Goal: Task Accomplishment & Management: Use online tool/utility

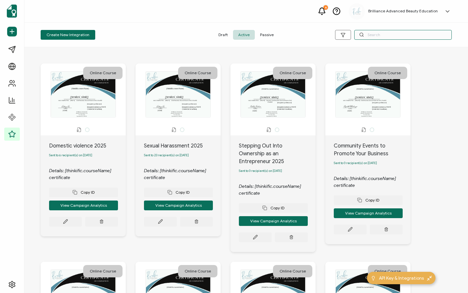
click at [396, 35] on input "text" at bounding box center [403, 35] width 98 height 10
type input "n"
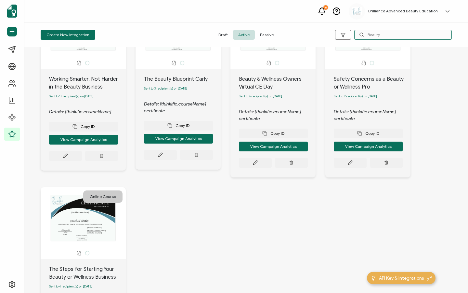
scroll to position [64, 0]
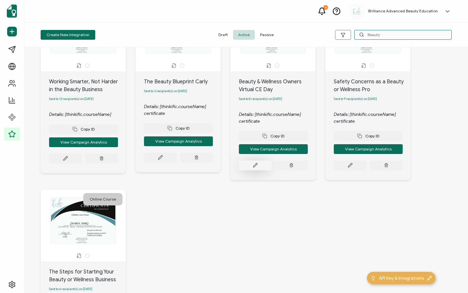
type input "Beauty"
click at [82, 163] on button at bounding box center [65, 158] width 33 height 10
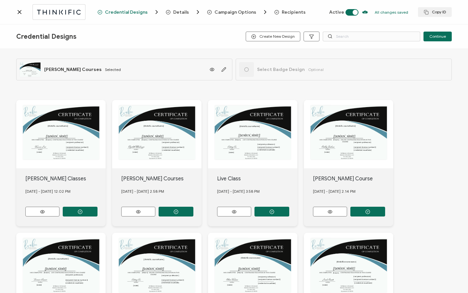
click at [286, 11] on span "Recipients" at bounding box center [294, 12] width 24 height 5
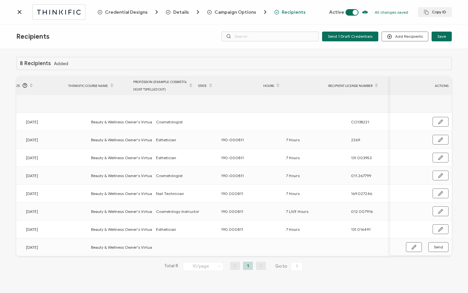
scroll to position [0, 311]
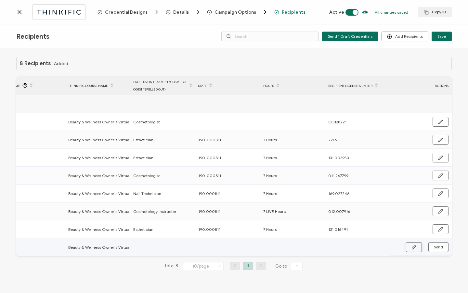
click at [413, 248] on icon "button" at bounding box center [414, 247] width 5 height 5
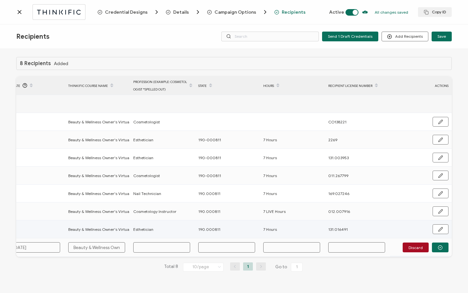
drag, startPoint x: 198, startPoint y: 229, endPoint x: 225, endPoint y: 226, distance: 27.4
click at [225, 226] on div "190.000811" at bounding box center [227, 228] width 64 height 7
copy span "190.000811"
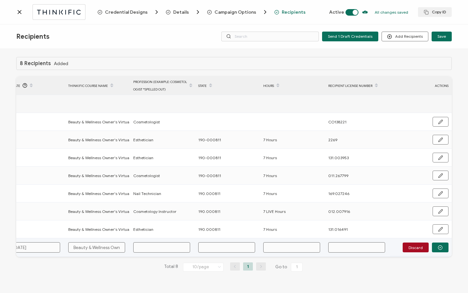
click at [210, 248] on input "text" at bounding box center [226, 247] width 57 height 10
paste input "190.000811"
type input "190.000811"
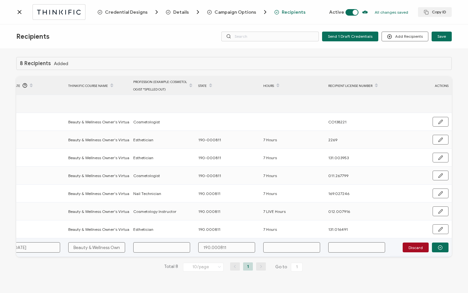
click at [162, 249] on input "text" at bounding box center [161, 247] width 57 height 10
type input "C"
type input "Co"
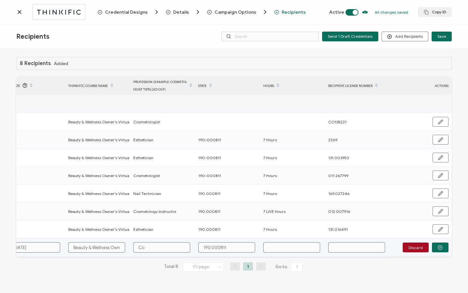
type input "Cos"
type input "Cosm"
type input "[PERSON_NAME]"
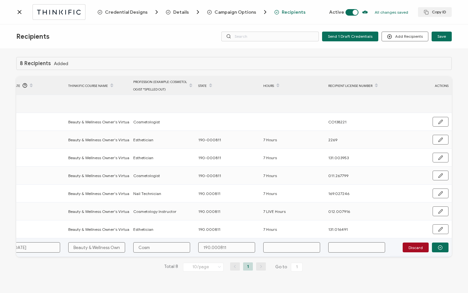
type input "[PERSON_NAME]"
type input "Cosmet"
type input "Cosmeto"
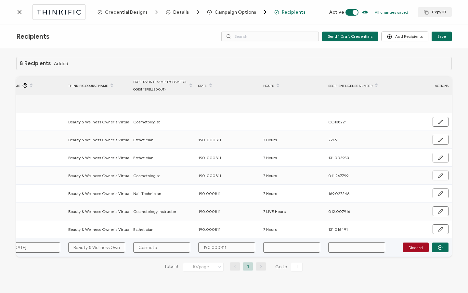
type input "Cosmetol"
type input "Cosmetolo"
type input "Cosmetolog"
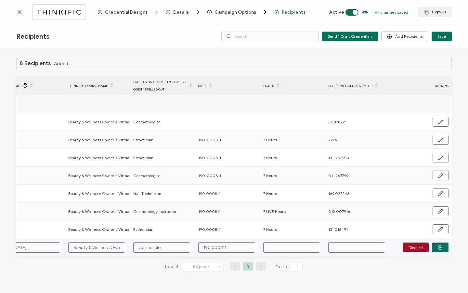
type input "Cosmetolog"
type input "Cosmetologi"
type input "Cosmetologis"
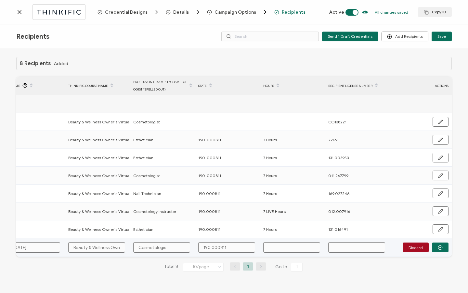
type input "Cosmetologist"
type input "7"
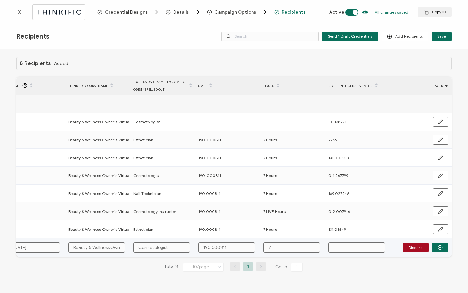
type input "7"
type input "7 H"
type input "7 Ho"
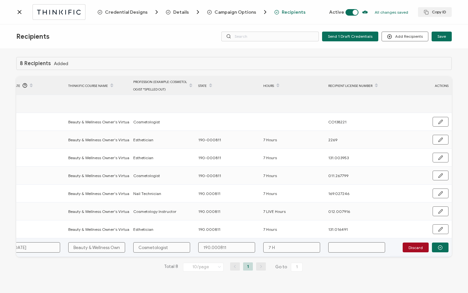
type input "7 Ho"
type input "7 Hou"
type input "7 Hour"
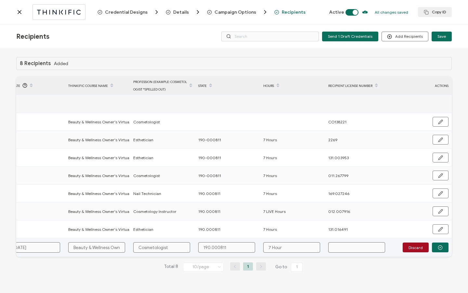
type input "7 Hours"
click at [339, 247] on input "text" at bounding box center [356, 247] width 57 height 10
paste input "011.269800"
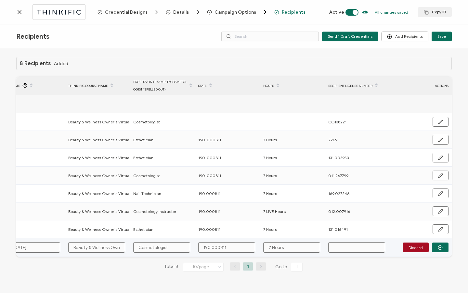
type input "011.269800"
click at [434, 250] on button "button" at bounding box center [440, 247] width 17 height 10
click at [434, 250] on button "Send" at bounding box center [439, 247] width 20 height 10
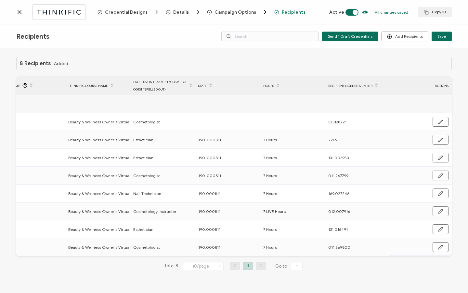
click at [21, 13] on icon at bounding box center [19, 12] width 7 height 7
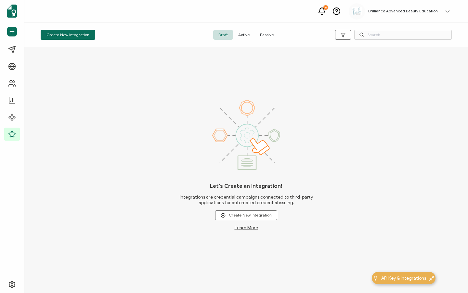
click at [238, 35] on span "Active" at bounding box center [244, 35] width 22 height 10
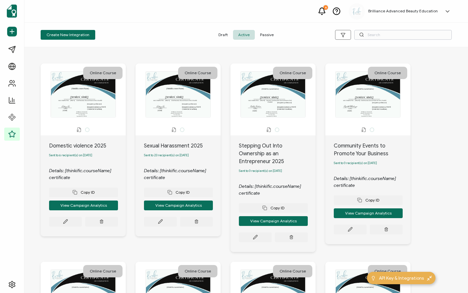
drag, startPoint x: 424, startPoint y: 41, endPoint x: 423, endPoint y: 38, distance: 3.3
click at [424, 41] on div "Create New Integration Draft Active Passive" at bounding box center [246, 35] width 444 height 24
click at [421, 37] on input "text" at bounding box center [403, 35] width 98 height 10
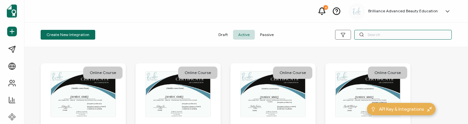
click at [367, 35] on input "text" at bounding box center [403, 35] width 98 height 10
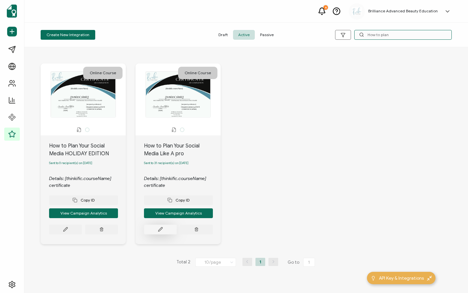
type input "How to plan"
click at [82, 229] on button at bounding box center [65, 229] width 33 height 10
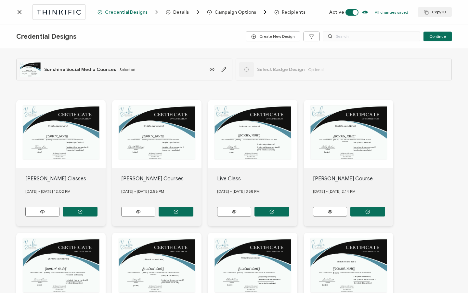
click at [293, 14] on span "Recipients" at bounding box center [294, 12] width 24 height 5
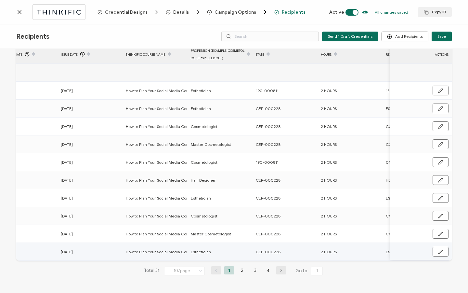
scroll to position [0, 255]
drag, startPoint x: 252, startPoint y: 250, endPoint x: 270, endPoint y: 249, distance: 17.2
click at [277, 248] on div "CEP-000228" at bounding box center [283, 251] width 64 height 7
copy span "CEP-000228"
click at [268, 271] on li "4" at bounding box center [268, 270] width 10 height 8
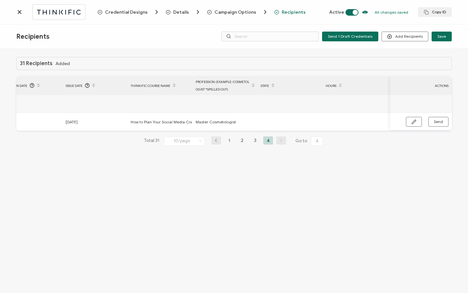
scroll to position [0, 0]
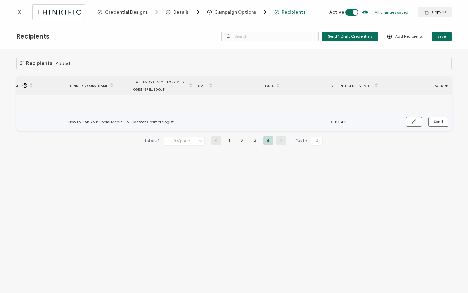
click at [412, 122] on icon "button" at bounding box center [414, 121] width 5 height 5
paste input "CEP-000228"
type input "CEP-000228"
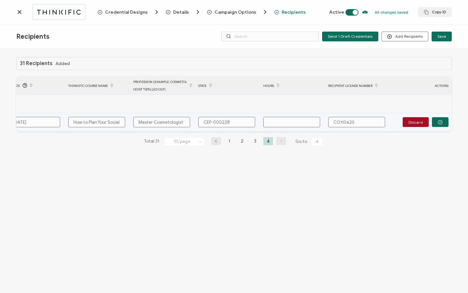
click at [302, 124] on input "text" at bounding box center [291, 122] width 57 height 10
type input "2"
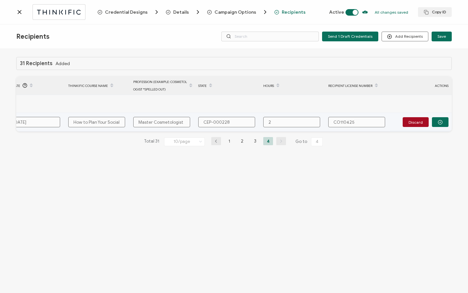
type input "2 H"
type input "2 Ho"
type input "2 Hou"
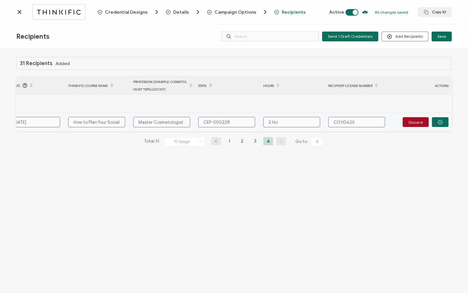
type input "2 Hou"
type input "2 Hour"
type input "2 Hours"
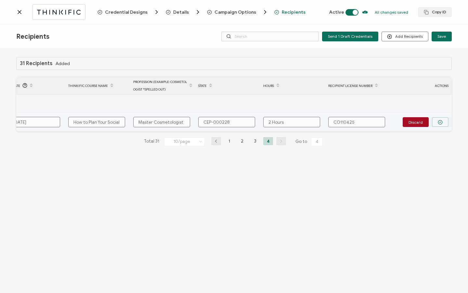
type input "2 Hours"
click at [440, 124] on icon "button" at bounding box center [440, 122] width 5 height 5
click at [417, 123] on span "Send" at bounding box center [414, 121] width 5 height 5
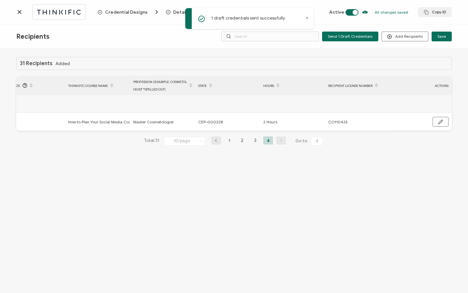
click at [19, 11] on icon at bounding box center [19, 11] width 3 height 3
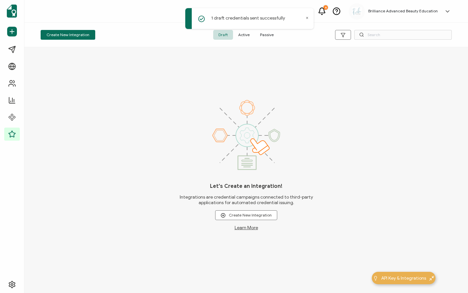
click at [247, 37] on span "Active" at bounding box center [244, 35] width 22 height 10
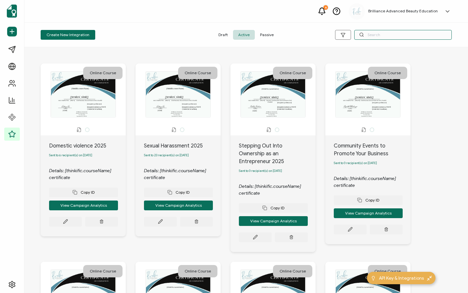
click at [384, 35] on input "text" at bounding box center [403, 35] width 98 height 10
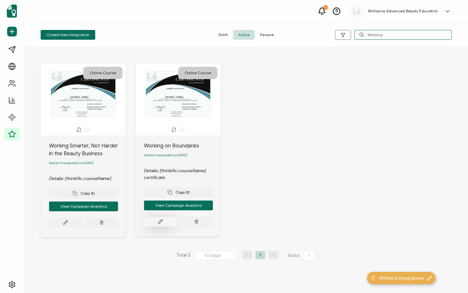
type input "Working"
click at [82, 220] on button at bounding box center [65, 223] width 33 height 10
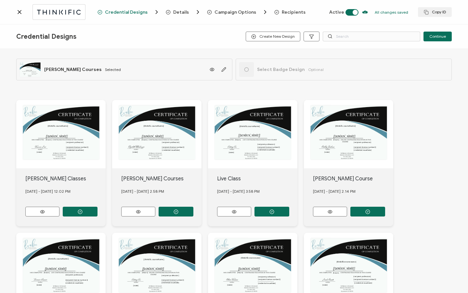
click at [282, 10] on span "Recipients" at bounding box center [294, 12] width 24 height 5
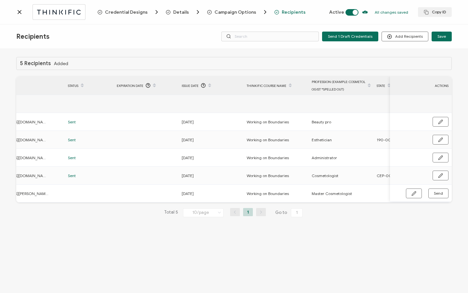
scroll to position [0, 245]
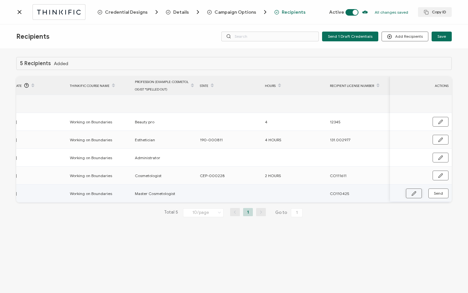
click at [412, 195] on icon "button" at bounding box center [414, 193] width 4 height 4
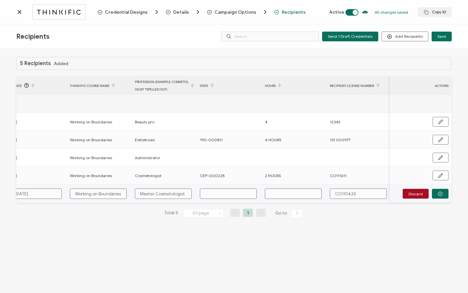
click at [237, 195] on input "text" at bounding box center [228, 193] width 57 height 10
paste input "CEP-000228"
type input "CEP-000228"
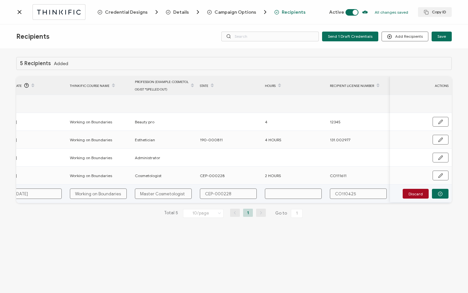
click at [298, 193] on input "text" at bounding box center [293, 193] width 57 height 10
type input "2"
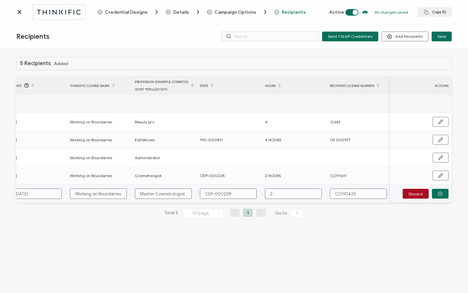
type input "2 H"
type input "2 Ho"
type input "2 Hou"
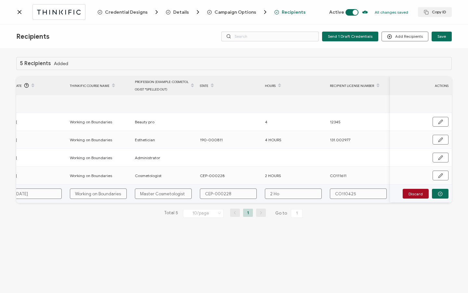
type input "2 Hou"
type input "2 Hour"
type input "2 Hours"
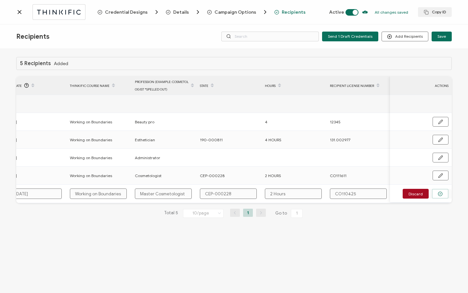
type input "2 Hours"
click at [440, 197] on button "button" at bounding box center [440, 194] width 17 height 10
click at [439, 197] on button "Send" at bounding box center [439, 193] width 20 height 10
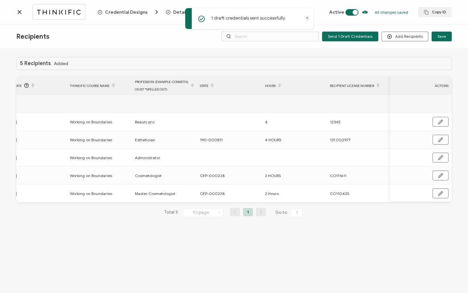
click at [19, 14] on icon at bounding box center [19, 12] width 7 height 7
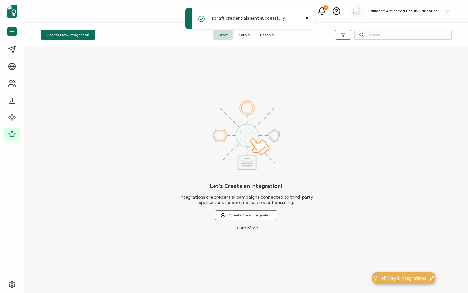
click at [243, 34] on span "Active" at bounding box center [244, 35] width 22 height 10
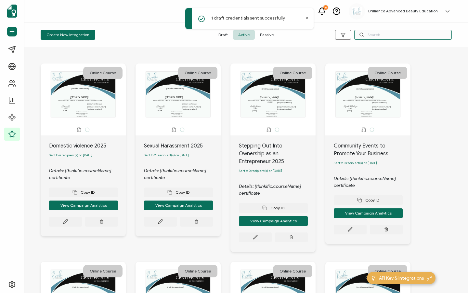
click at [382, 38] on input "text" at bounding box center [403, 35] width 98 height 10
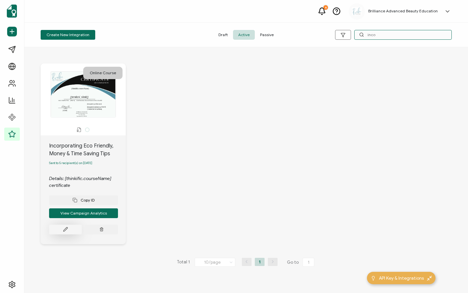
type input "inco"
click at [69, 233] on button at bounding box center [65, 229] width 33 height 10
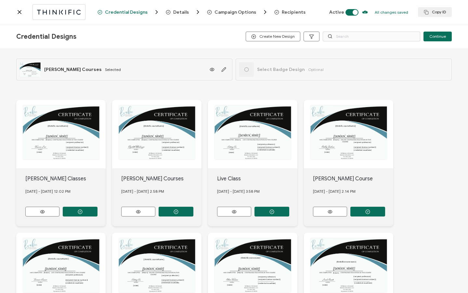
click at [296, 12] on span "Recipients" at bounding box center [294, 12] width 24 height 5
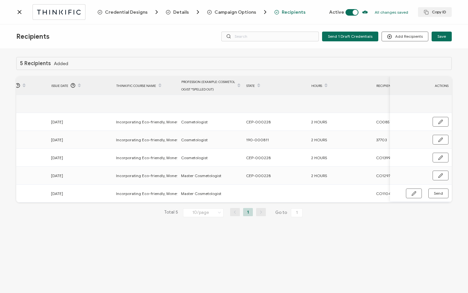
scroll to position [0, 279]
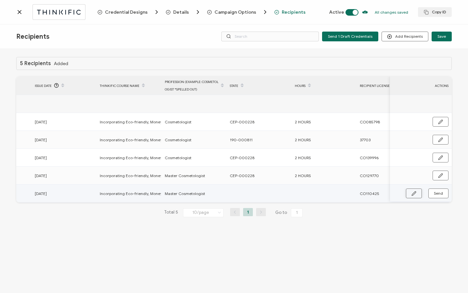
click at [409, 190] on button "button" at bounding box center [414, 193] width 16 height 10
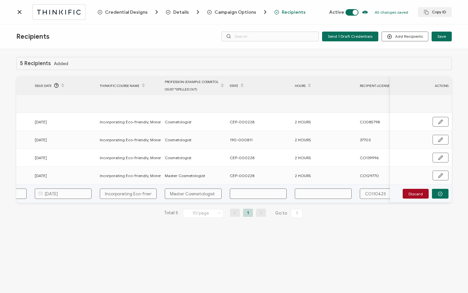
paste input "CEP-000228"
type input "CEP-000228"
click at [323, 195] on input "text" at bounding box center [323, 193] width 57 height 10
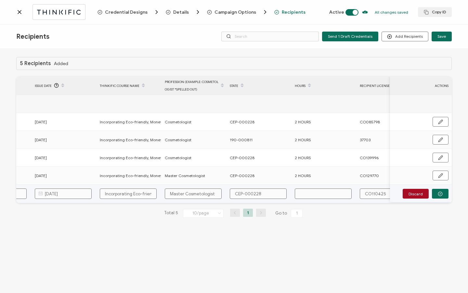
type input "2"
type input "2 H"
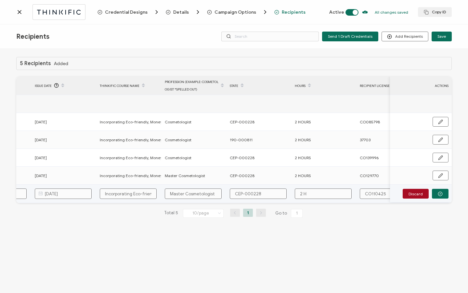
type input "2 H"
type input "2 Ho"
type input "2 Hou"
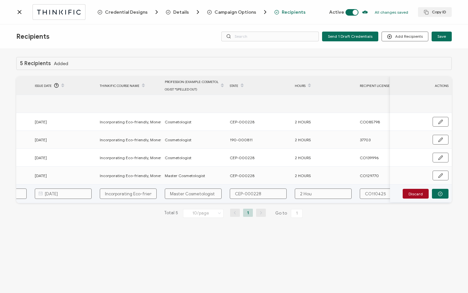
type input "2 Hour"
type input "2 Hours"
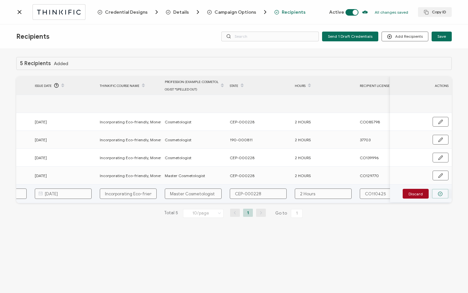
click at [445, 195] on button "button" at bounding box center [440, 194] width 17 height 10
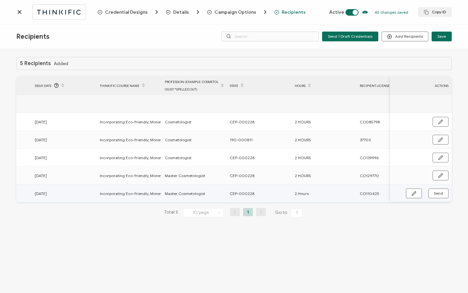
click at [445, 193] on button "Send" at bounding box center [439, 193] width 20 height 10
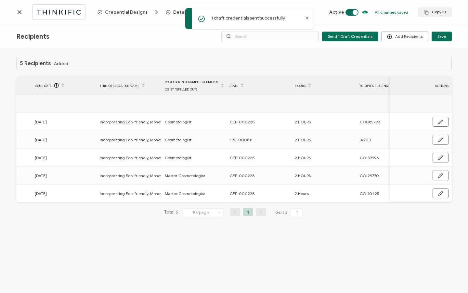
click at [20, 11] on icon at bounding box center [19, 12] width 7 height 7
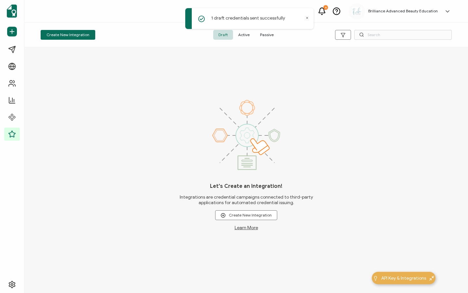
click at [243, 39] on span "Active" at bounding box center [244, 35] width 22 height 10
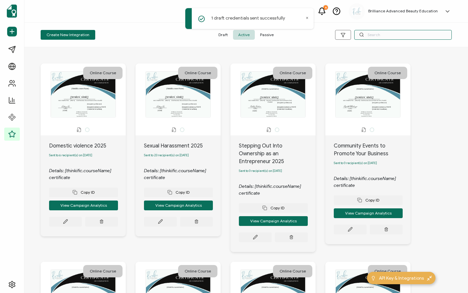
click at [407, 36] on input "text" at bounding box center [403, 35] width 98 height 10
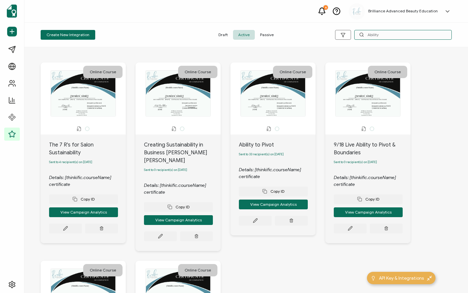
scroll to position [1, 0]
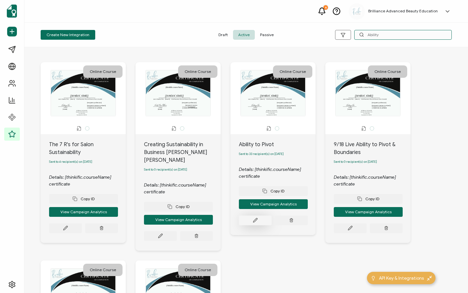
type input "Ability"
click at [68, 225] on icon at bounding box center [65, 227] width 5 height 5
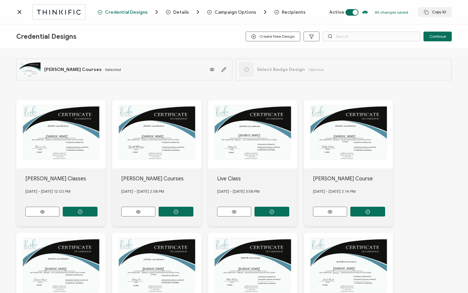
click at [297, 13] on span "Recipients" at bounding box center [294, 12] width 24 height 5
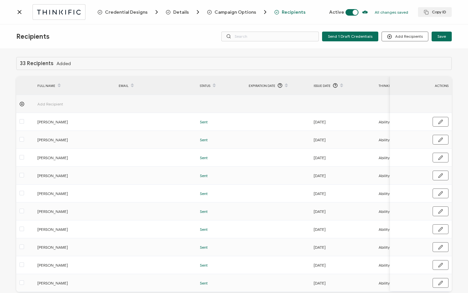
scroll to position [33, 0]
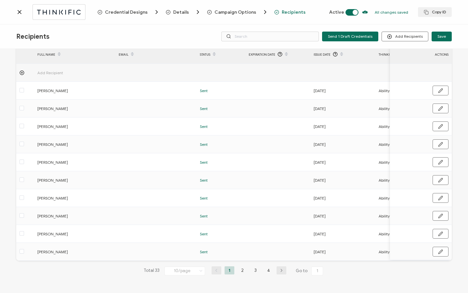
click at [270, 270] on li "4" at bounding box center [269, 270] width 10 height 8
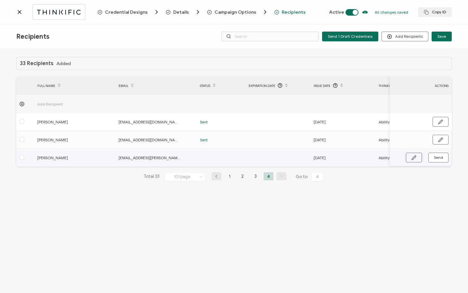
click at [420, 159] on button "button" at bounding box center [414, 158] width 16 height 10
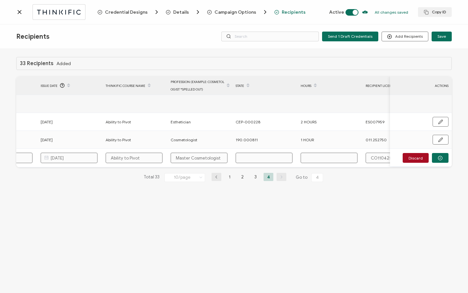
scroll to position [0, 311]
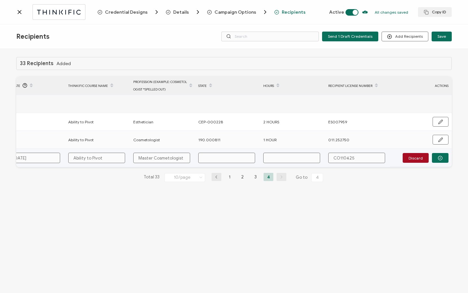
click at [208, 155] on input "text" at bounding box center [226, 158] width 57 height 10
paste input "CEP-000228"
type input "CEP-000228"
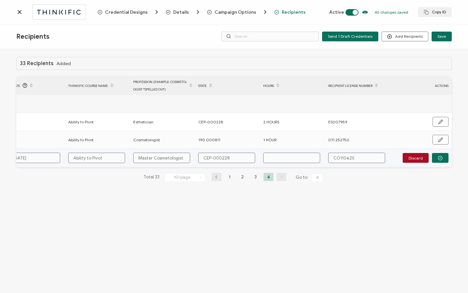
click at [297, 162] on input "text" at bounding box center [291, 158] width 57 height 10
type input "2"
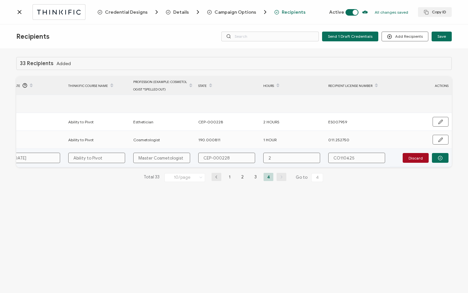
type input "2 H"
type input "2 Ho"
type input "2 Hou"
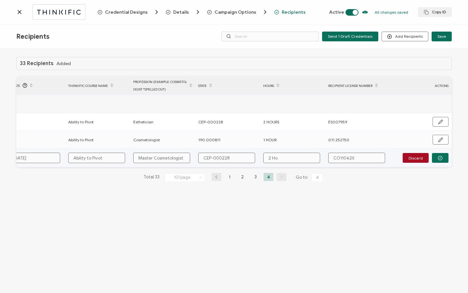
type input "2 Hou"
type input "2 Hour"
type input "2 Hours"
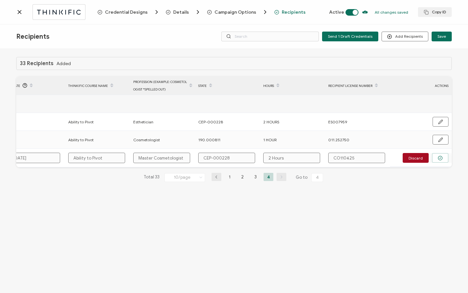
type input "2 Hours"
click at [444, 159] on button "button" at bounding box center [440, 158] width 17 height 10
click at [433, 156] on button "Send" at bounding box center [439, 158] width 20 height 10
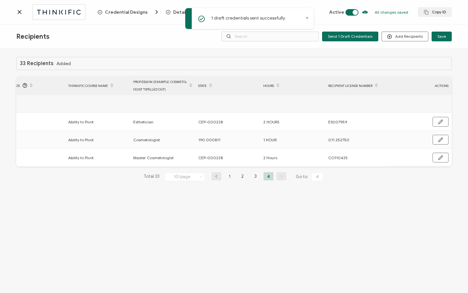
click at [15, 12] on div "Credential Designs Details Campaign Options Recipients Active All changes saved…" at bounding box center [234, 12] width 468 height 24
click at [17, 9] on icon at bounding box center [19, 12] width 7 height 7
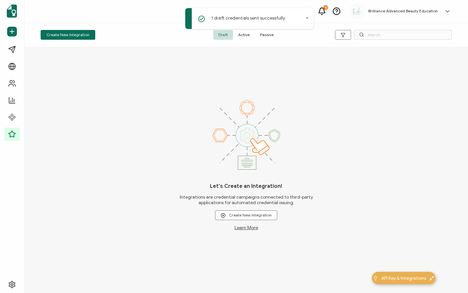
click at [244, 35] on span "Active" at bounding box center [244, 35] width 22 height 10
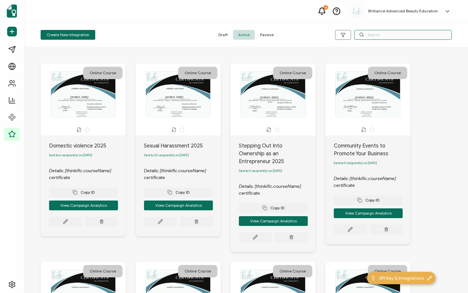
click at [376, 37] on input "text" at bounding box center [403, 35] width 98 height 10
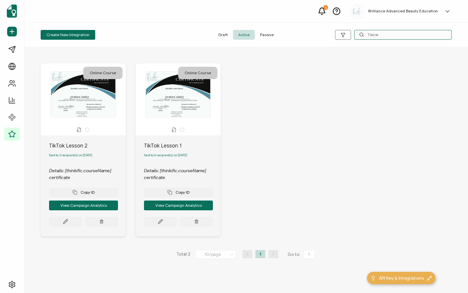
type input "Tiktok"
click at [61, 231] on div "TikTok Lesson 2 Sent to 3 recipient(s) on [DATE] Details: [thinkific.courseName…" at bounding box center [83, 185] width 85 height 101
click at [62, 221] on button at bounding box center [65, 222] width 33 height 10
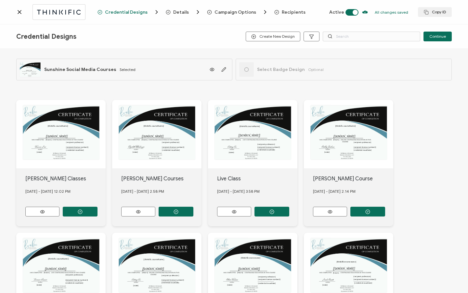
click at [282, 11] on span "Recipients" at bounding box center [294, 12] width 24 height 5
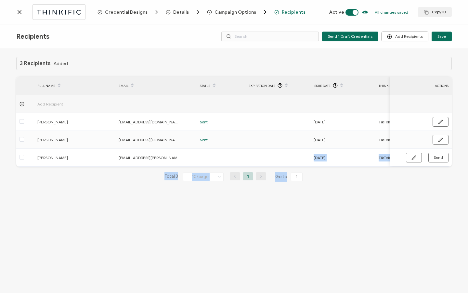
drag, startPoint x: 242, startPoint y: 166, endPoint x: 434, endPoint y: 174, distance: 192.4
click at [434, 174] on div "3 Recipients Added FULL NAME EMAIL Status Expiration Date Issue Date Thinkific …" at bounding box center [234, 124] width 436 height 135
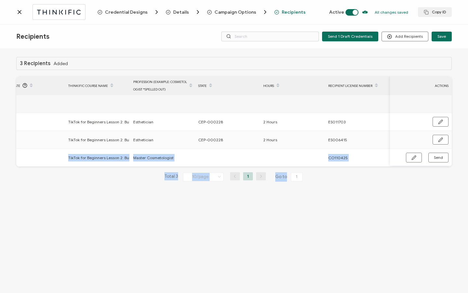
scroll to position [0, 311]
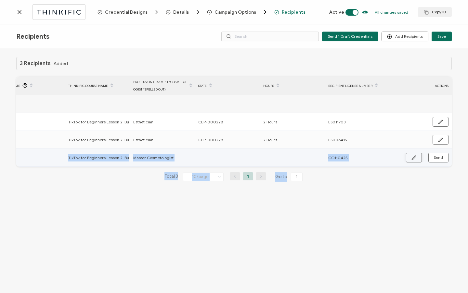
click at [412, 158] on icon "button" at bounding box center [414, 157] width 5 height 5
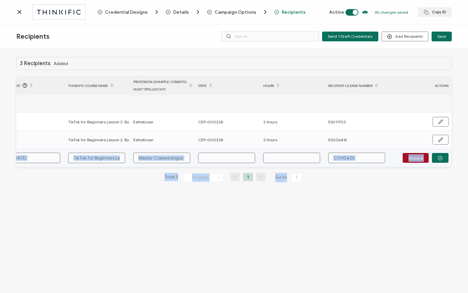
copy div "[DATE] TikTok for Beginners Lesson 2: Build a Strong Content Foundation Before …"
click at [214, 151] on td at bounding box center [227, 158] width 65 height 19
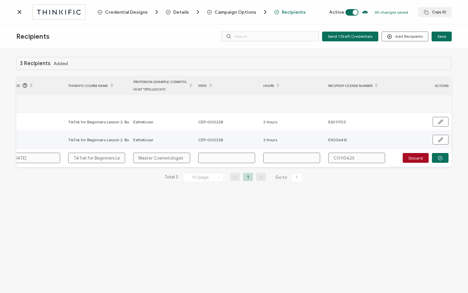
click at [214, 140] on span "CEP-000228" at bounding box center [210, 139] width 25 height 7
drag, startPoint x: 199, startPoint y: 139, endPoint x: 228, endPoint y: 141, distance: 29.3
click at [228, 141] on div "CEP-000228" at bounding box center [227, 139] width 64 height 7
copy span "CEP-000228"
click at [211, 159] on input "text" at bounding box center [226, 158] width 57 height 10
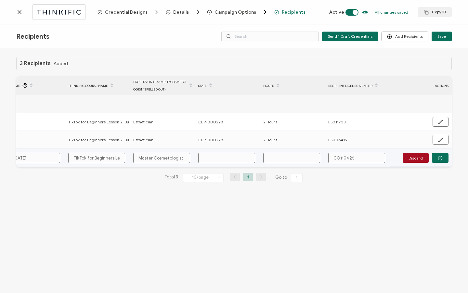
paste input "CEP-000228"
type input "CEP-000228"
click at [287, 156] on input "text" at bounding box center [291, 158] width 57 height 10
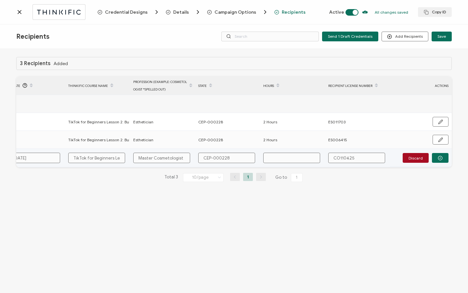
type input "2"
type input "2 H"
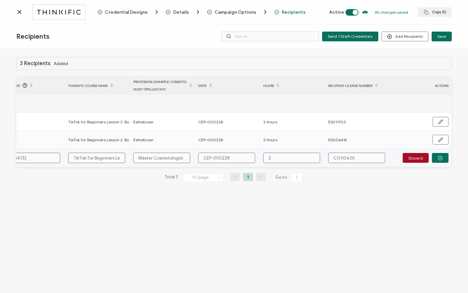
type input "2 H"
type input "2 Ho"
type input "2 Hou"
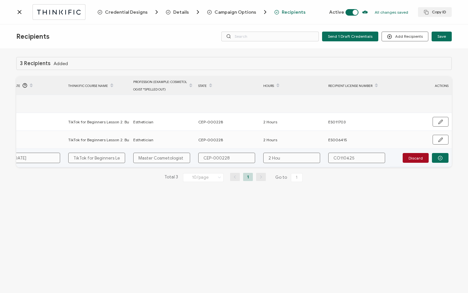
type input "2 Hour"
type input "2 Hours"
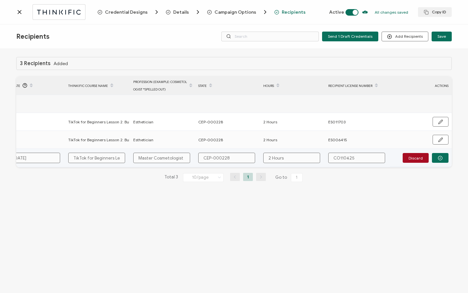
click at [446, 160] on button "button" at bounding box center [440, 158] width 17 height 10
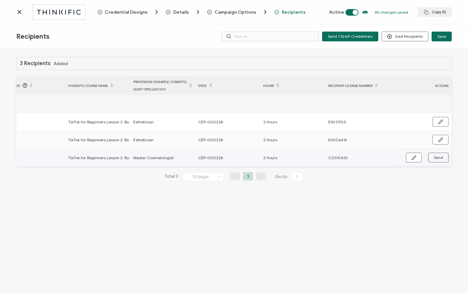
drag, startPoint x: 287, startPoint y: 156, endPoint x: 446, endPoint y: 160, distance: 158.4
click at [446, 160] on button "Send" at bounding box center [439, 158] width 20 height 10
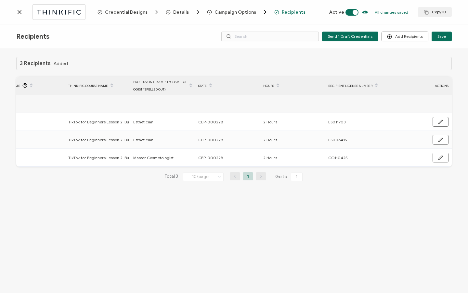
click at [26, 15] on div at bounding box center [56, 11] width 81 height 15
click at [21, 14] on icon at bounding box center [19, 12] width 7 height 7
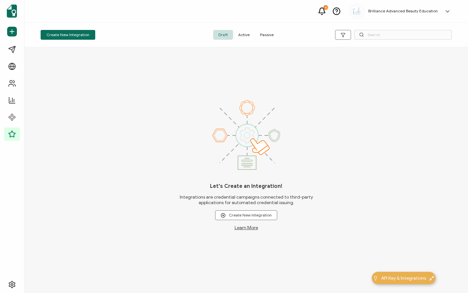
drag, startPoint x: 239, startPoint y: 33, endPoint x: 272, endPoint y: 40, distance: 33.7
click at [240, 33] on span "Active" at bounding box center [244, 35] width 22 height 10
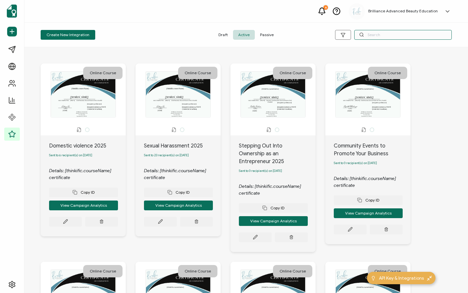
click at [399, 38] on input "text" at bounding box center [403, 35] width 98 height 10
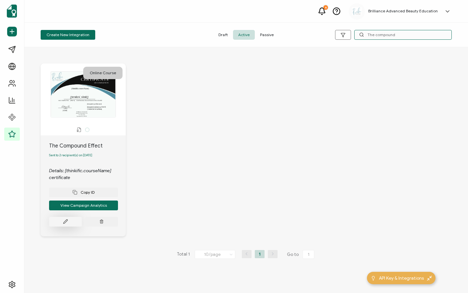
type input "The compound"
click at [58, 225] on button at bounding box center [65, 222] width 33 height 10
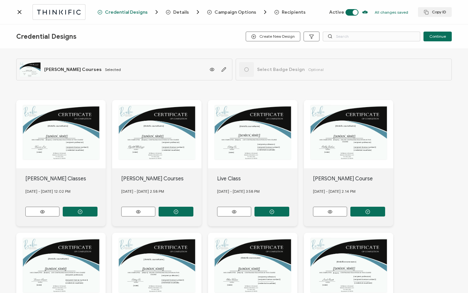
click at [292, 11] on span "Recipients" at bounding box center [294, 12] width 24 height 5
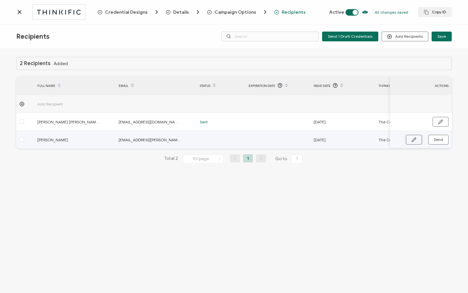
click at [409, 138] on button "button" at bounding box center [414, 140] width 16 height 10
drag, startPoint x: 254, startPoint y: 151, endPoint x: 422, endPoint y: 151, distance: 168.8
click at [422, 149] on div "Add Recipient [PERSON_NAME] [PERSON_NAME] [EMAIL_ADDRESS][DOMAIN_NAME] Sent [DA…" at bounding box center [234, 122] width 436 height 54
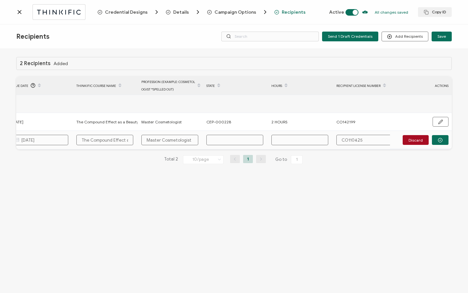
scroll to position [0, 311]
click at [213, 140] on input "text" at bounding box center [226, 140] width 57 height 10
paste input "CEP-000228"
type input "CEP-000228"
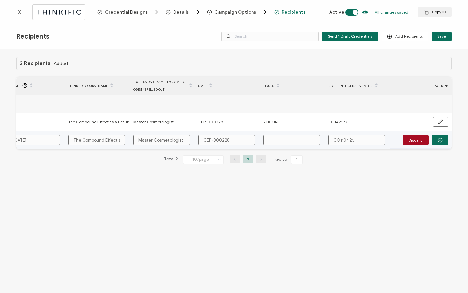
type input "CEP-000228"
click at [277, 143] on input "text" at bounding box center [291, 140] width 57 height 10
type input "2"
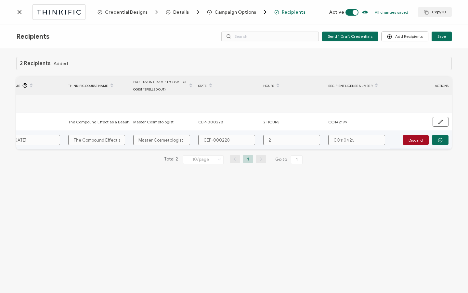
type input "2"
type input "2 H"
type input "2 Ho"
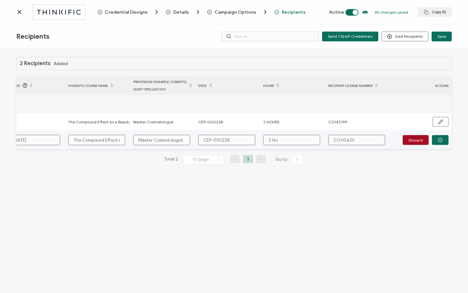
type input "2 Hou"
type input "2 Hour"
type input "2 Hours"
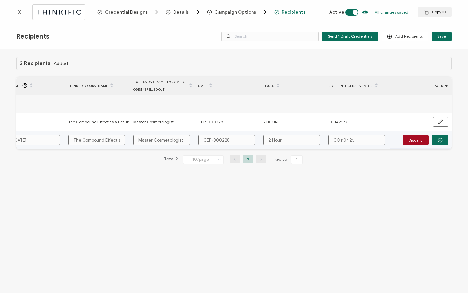
type input "2 Hours"
click at [440, 141] on circle "button" at bounding box center [440, 140] width 4 height 4
click at [440, 143] on button "Send" at bounding box center [439, 140] width 20 height 10
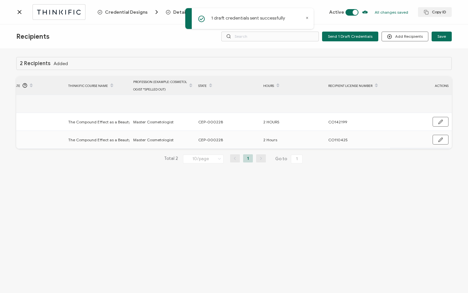
click at [16, 14] on div "Credential Designs Details Campaign Options Recipients Active All changes saved…" at bounding box center [234, 12] width 468 height 24
click at [19, 11] on icon at bounding box center [19, 11] width 3 height 3
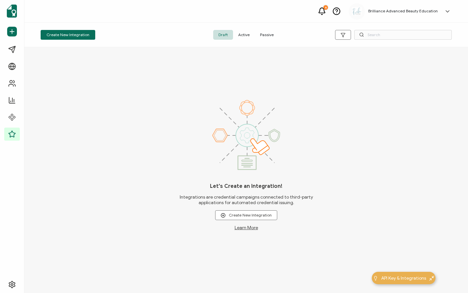
click at [251, 34] on span "Active" at bounding box center [244, 35] width 22 height 10
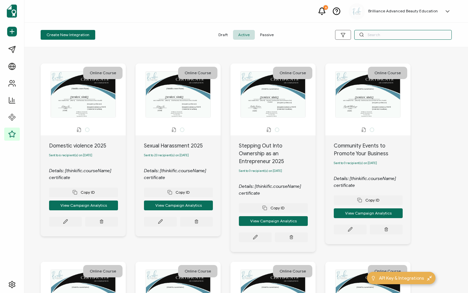
click at [377, 36] on input "text" at bounding box center [403, 35] width 98 height 10
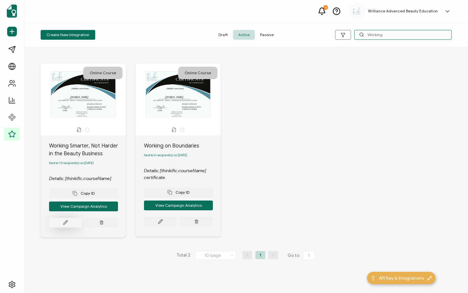
type input "Working"
click at [65, 223] on icon at bounding box center [65, 222] width 5 height 5
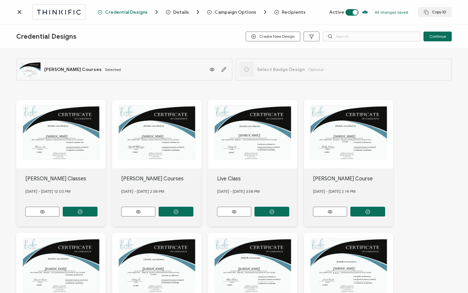
click at [282, 11] on span "Recipients" at bounding box center [294, 12] width 24 height 5
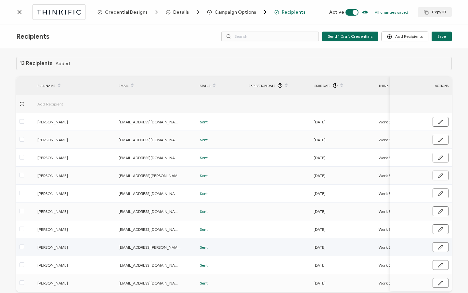
scroll to position [33, 0]
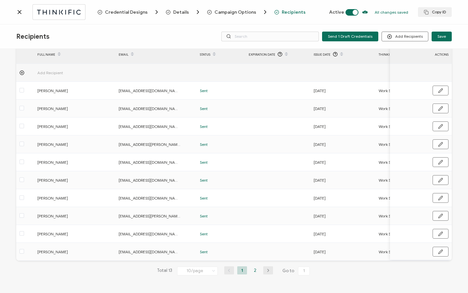
click at [251, 271] on li "2" at bounding box center [255, 270] width 10 height 8
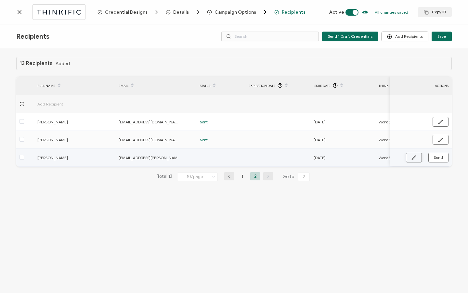
click at [406, 153] on button "button" at bounding box center [414, 158] width 16 height 10
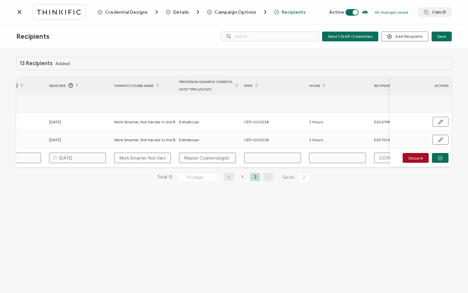
scroll to position [0, 311]
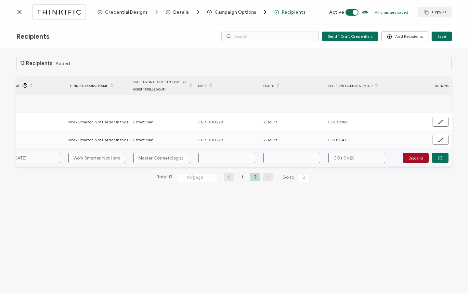
click at [220, 158] on input "text" at bounding box center [226, 158] width 57 height 10
paste input "CEP-000228"
type input "CEP-000228"
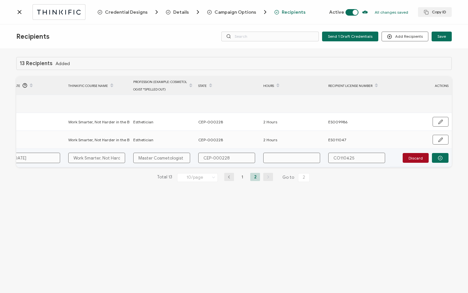
click at [283, 157] on input "text" at bounding box center [291, 158] width 57 height 10
type input "2"
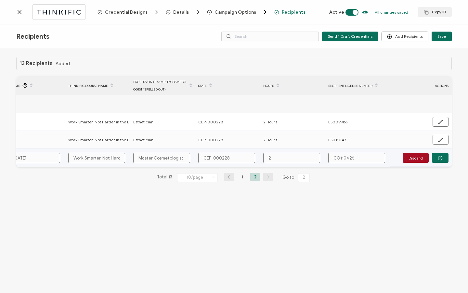
type input "2 H"
type input "2 Ho"
type input "2 Hou"
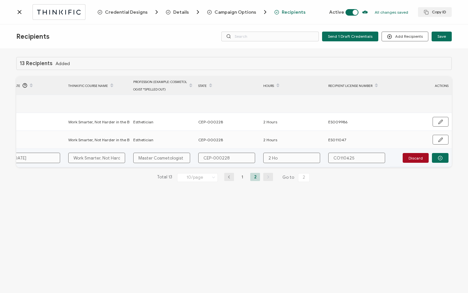
type input "2 Hou"
type input "2 Hour"
type input "2 Hours"
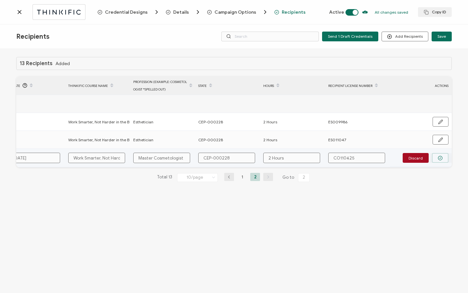
type input "2 Hours"
click at [444, 160] on button "button" at bounding box center [440, 158] width 17 height 10
click at [443, 160] on button "Send" at bounding box center [439, 158] width 20 height 10
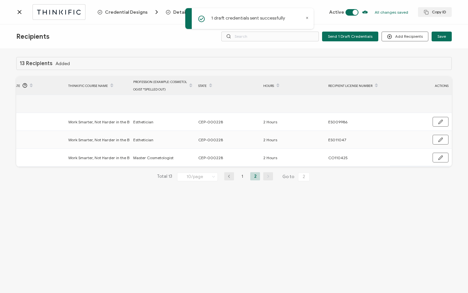
click at [16, 11] on icon at bounding box center [19, 12] width 7 height 7
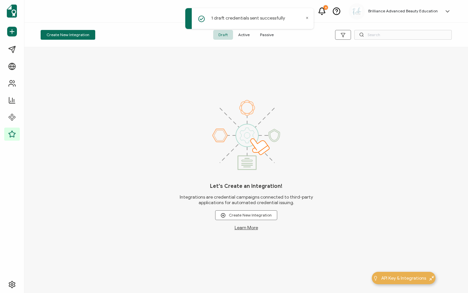
click at [248, 36] on span "Active" at bounding box center [244, 35] width 22 height 10
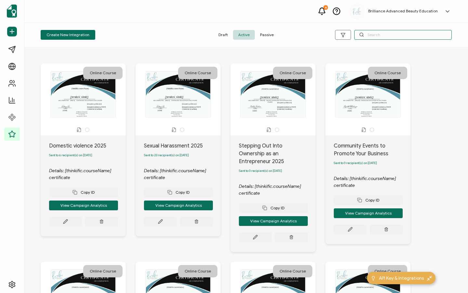
click at [371, 36] on input "text" at bounding box center [403, 35] width 98 height 10
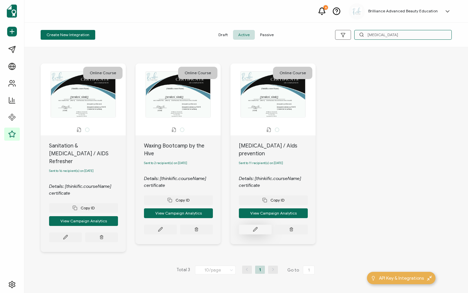
type input "[MEDICAL_DATA]"
click at [82, 232] on button at bounding box center [65, 237] width 33 height 10
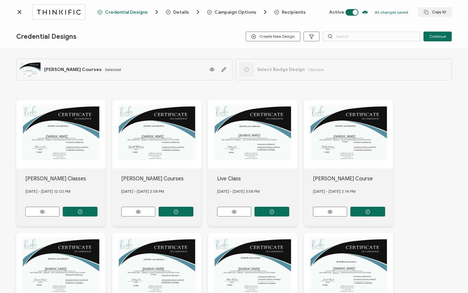
click at [286, 11] on span "Recipients" at bounding box center [294, 12] width 24 height 5
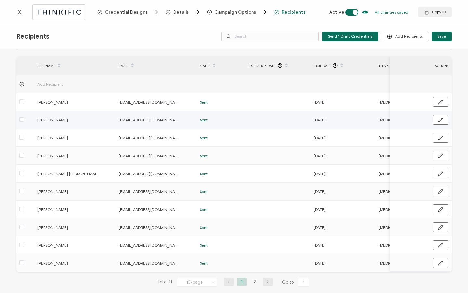
scroll to position [33, 0]
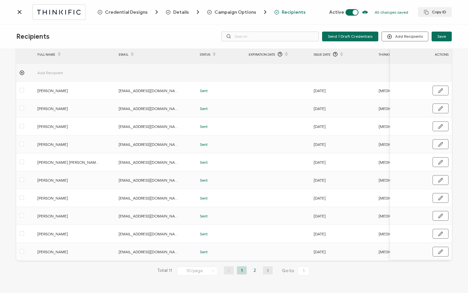
click at [253, 269] on li "2" at bounding box center [255, 270] width 10 height 8
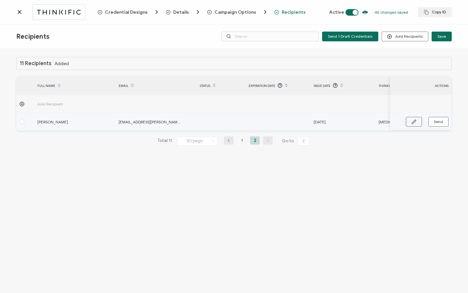
click at [410, 119] on button "button" at bounding box center [414, 122] width 16 height 10
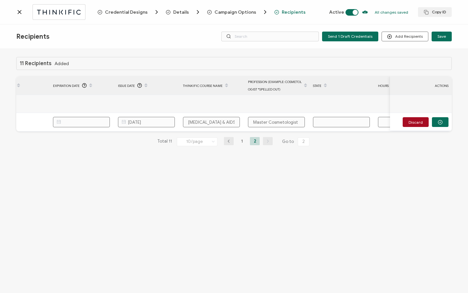
scroll to position [0, 211]
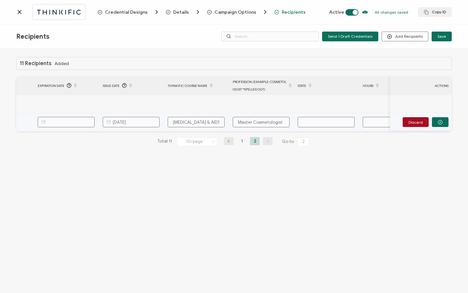
click at [325, 121] on input "text" at bounding box center [326, 122] width 57 height 10
paste input "CEP-000228"
type input "CEP-000228"
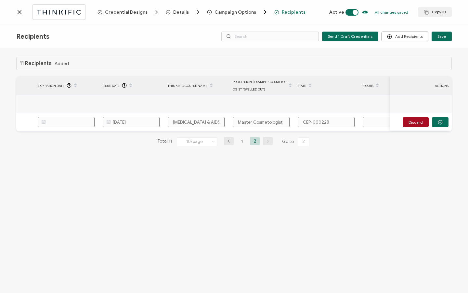
click at [373, 122] on input "text" at bounding box center [391, 122] width 57 height 10
type input "2"
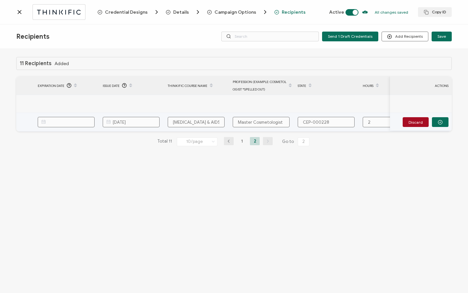
type input "2 H"
type input "2 Ho"
type input "2 Hou"
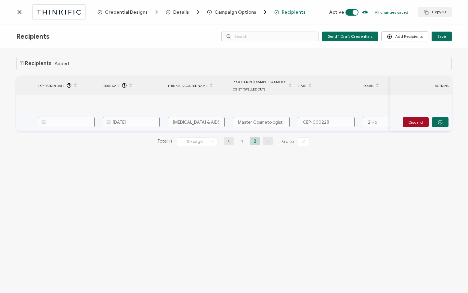
type input "2 Hou"
type input "2 Hour"
type input "2 Hours"
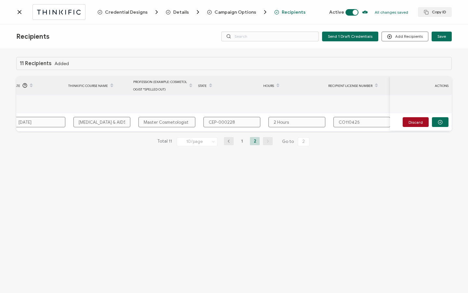
scroll to position [0, 311]
click at [445, 121] on button "button" at bounding box center [440, 122] width 17 height 10
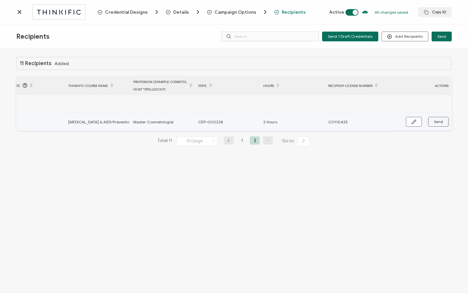
click at [445, 121] on button "Send" at bounding box center [439, 122] width 20 height 10
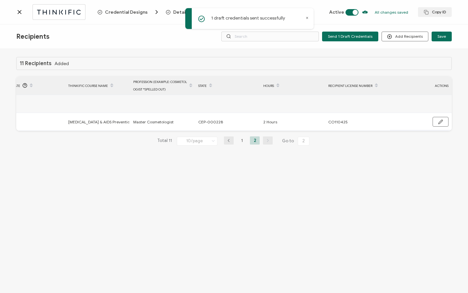
click at [18, 13] on icon at bounding box center [19, 11] width 3 height 3
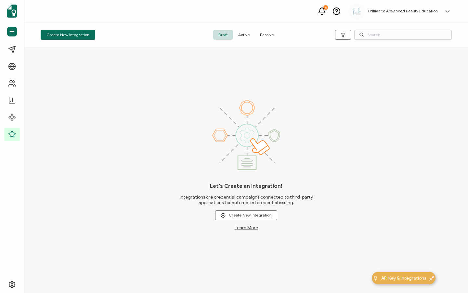
drag, startPoint x: 242, startPoint y: 35, endPoint x: 254, endPoint y: 35, distance: 11.7
click at [242, 35] on span "Active" at bounding box center [244, 35] width 22 height 10
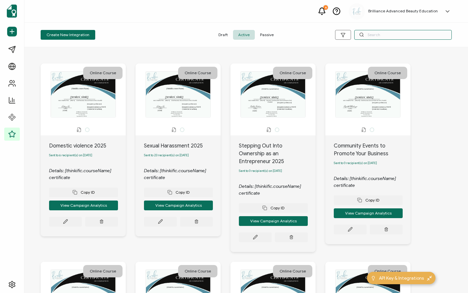
click at [394, 33] on input "text" at bounding box center [403, 35] width 98 height 10
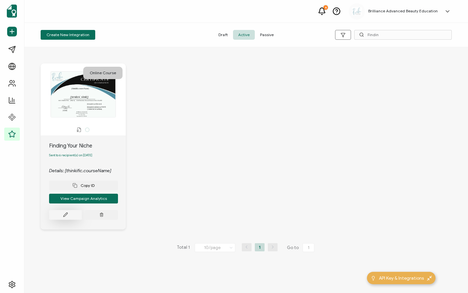
click at [65, 219] on button at bounding box center [65, 215] width 33 height 10
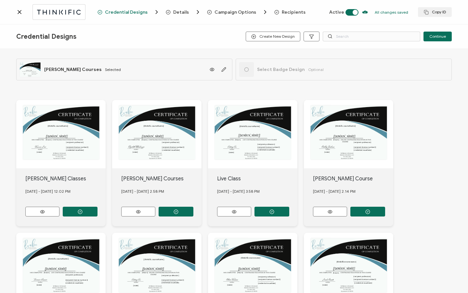
click at [282, 13] on span "Recipients" at bounding box center [294, 12] width 24 height 5
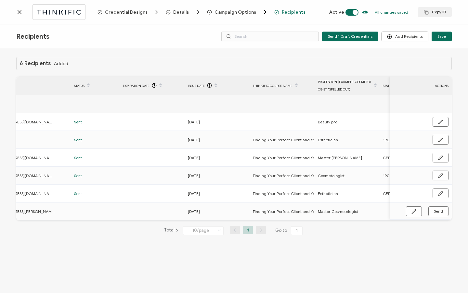
scroll to position [0, 311]
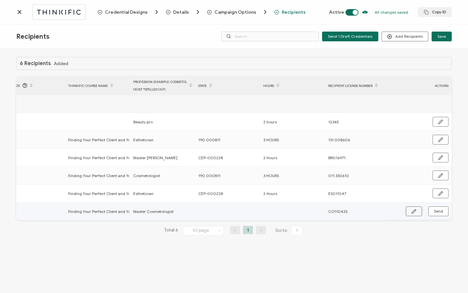
click at [411, 209] on button "button" at bounding box center [414, 211] width 16 height 10
paste input "CEP-000228"
click at [301, 210] on input "text" at bounding box center [291, 211] width 57 height 10
click at [446, 213] on button "button" at bounding box center [440, 212] width 17 height 10
click at [417, 212] on span "Send" at bounding box center [414, 211] width 5 height 5
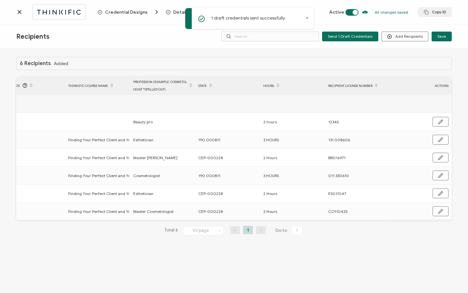
click at [19, 12] on icon at bounding box center [19, 11] width 3 height 3
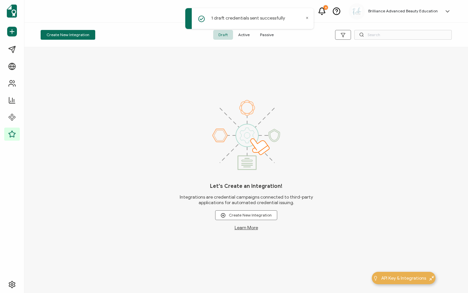
click at [243, 36] on span "Active" at bounding box center [244, 35] width 22 height 10
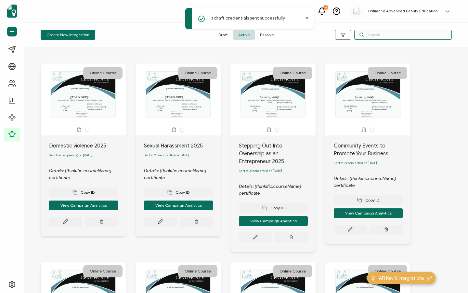
click at [377, 33] on input "text" at bounding box center [403, 35] width 98 height 10
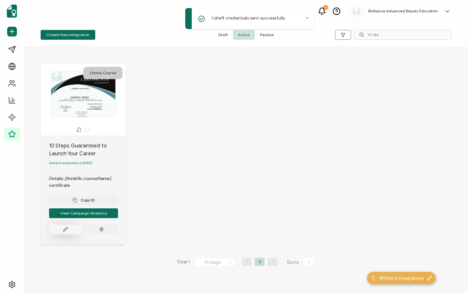
click at [68, 229] on button at bounding box center [65, 229] width 33 height 10
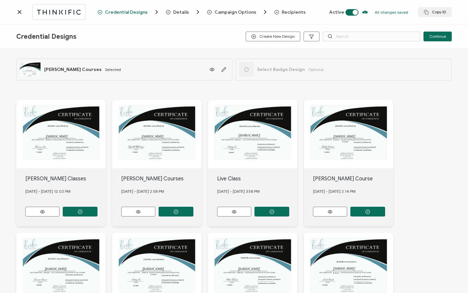
click at [291, 13] on span "Recipients" at bounding box center [294, 12] width 24 height 5
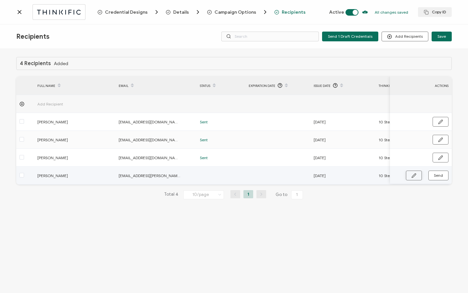
click at [408, 174] on button "button" at bounding box center [414, 175] width 16 height 10
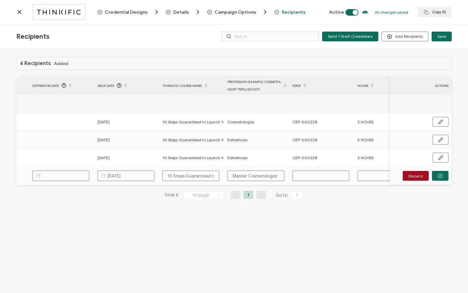
scroll to position [0, 311]
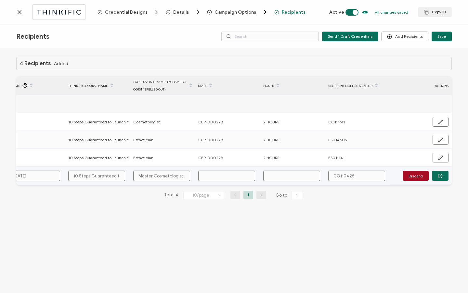
click at [247, 175] on input "text" at bounding box center [226, 175] width 57 height 10
paste input "CEP-000228"
click at [288, 174] on input "text" at bounding box center [291, 175] width 57 height 10
click at [440, 178] on button "button" at bounding box center [440, 176] width 17 height 10
click at [417, 177] on span "Send" at bounding box center [414, 175] width 5 height 5
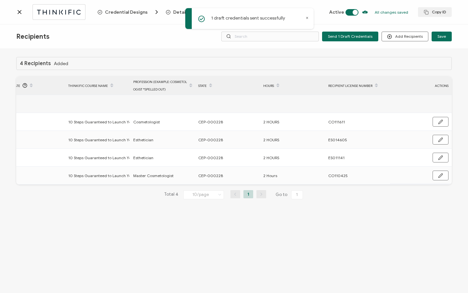
click at [21, 12] on icon at bounding box center [19, 12] width 7 height 7
